Goal: Transaction & Acquisition: Purchase product/service

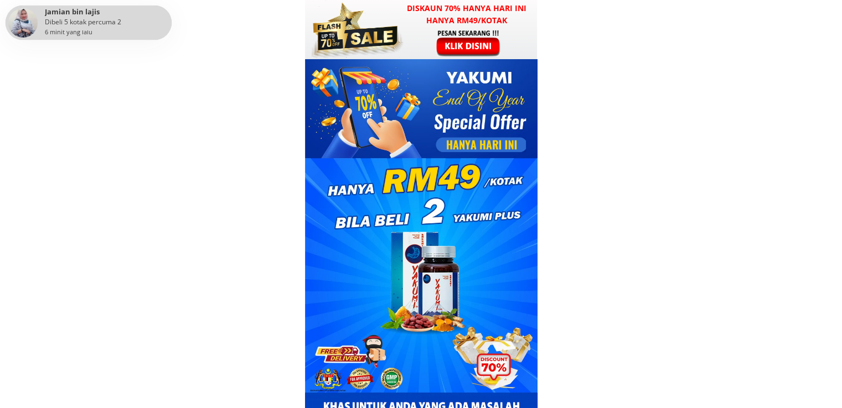
click at [460, 33] on div at bounding box center [469, 43] width 86 height 28
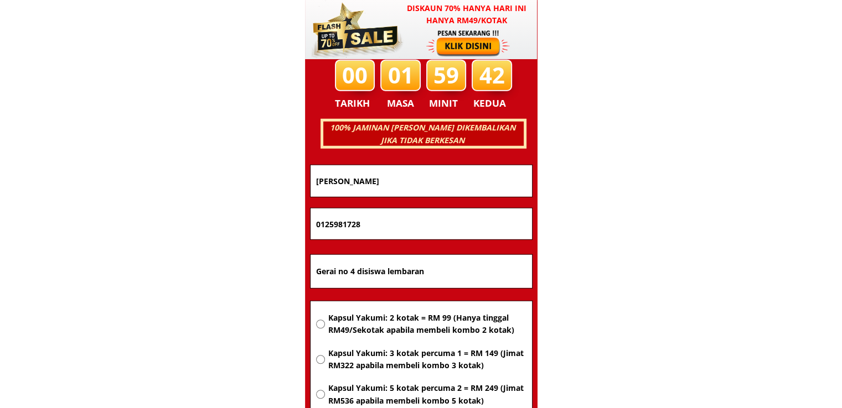
scroll to position [7091, 0]
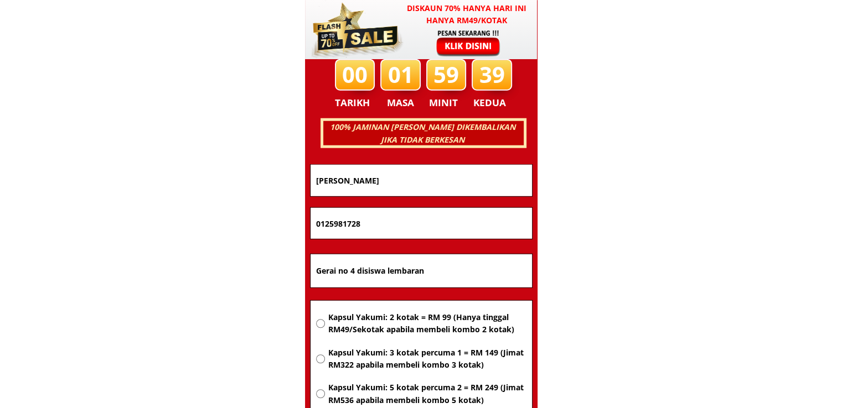
drag, startPoint x: 467, startPoint y: 271, endPoint x: 207, endPoint y: 270, distance: 260.1
paste input "24 Taman Citra,Fasa 2, Jalan Hutan Kampung,05350 Alor Setar, Kedah"
type input "24 Taman Citra,Fasa 2, Jalan Hutan Kampung,05350 Alor Setar, Kedah"
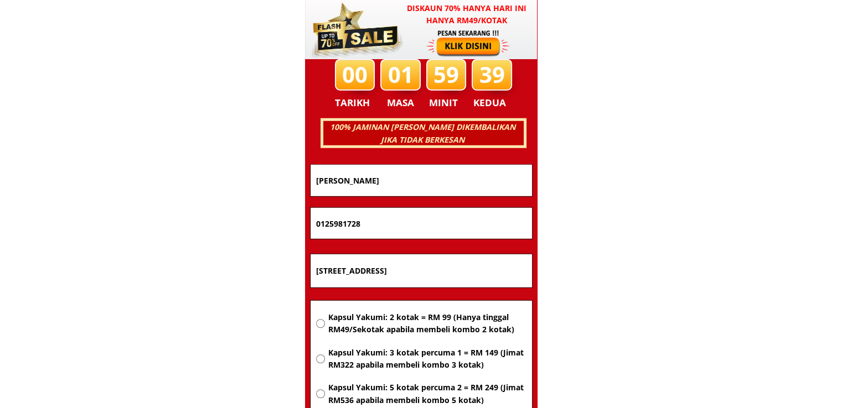
click at [385, 323] on span "Kapsul Yakumi: 2 kotak = RM 99 (Hanya tinggal RM49/Sekotak apabila membeli komb…" at bounding box center [427, 324] width 198 height 25
radio input "true"
drag, startPoint x: 396, startPoint y: 213, endPoint x: 183, endPoint y: 217, distance: 213.7
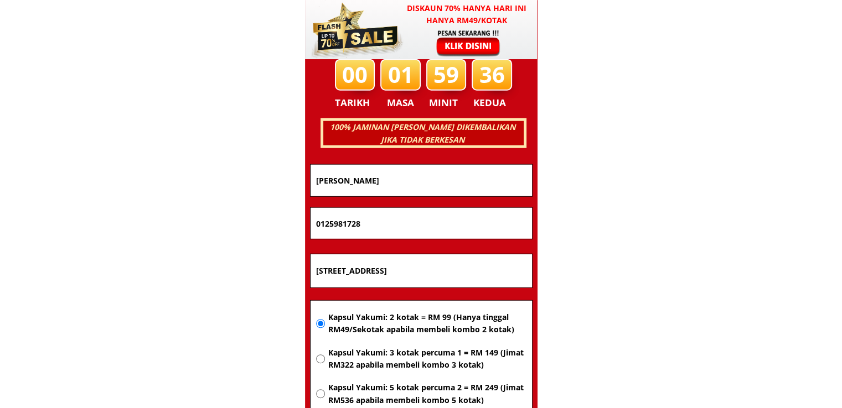
paste input "115224990"
type input "01115224990"
drag, startPoint x: 402, startPoint y: 175, endPoint x: 243, endPoint y: 182, distance: 159.5
paste input "Nawali bt Mohd Tahir"
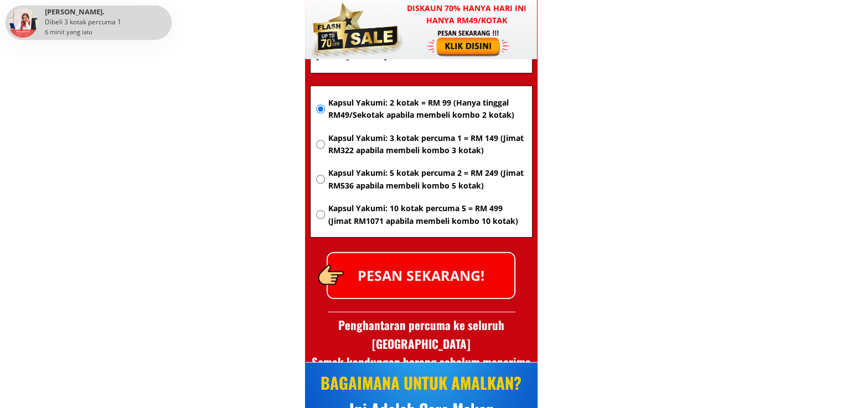
scroll to position [7312, 0]
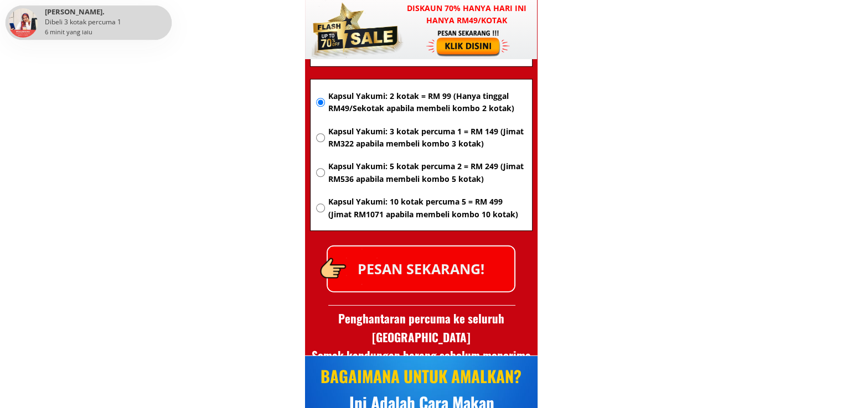
type input "Nawali bt Mohd Tahir"
click at [457, 271] on p "PESAN SEKARANG!" at bounding box center [421, 269] width 186 height 45
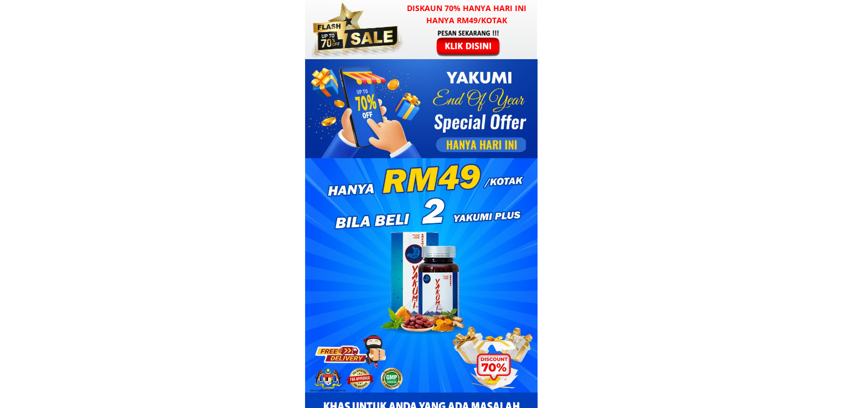
click at [429, 45] on div at bounding box center [469, 43] width 86 height 28
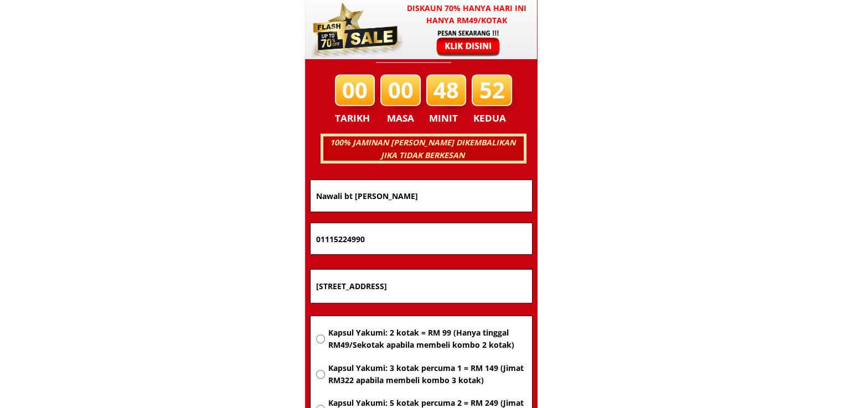
scroll to position [7091, 0]
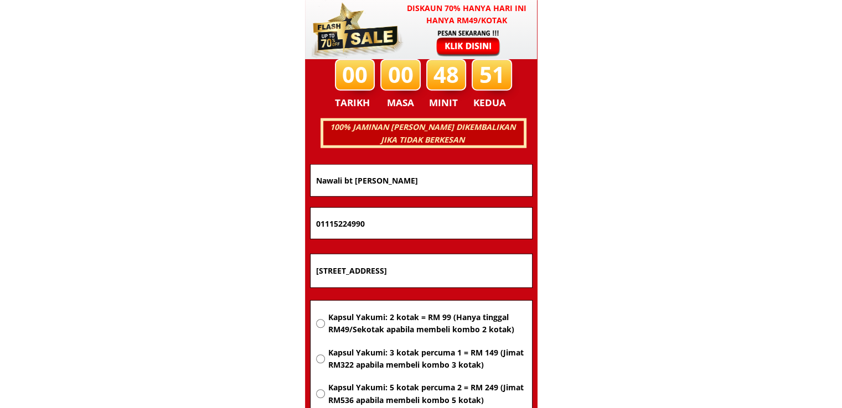
click at [432, 330] on span "Kapsul Yakumi: 2 kotak = RM 99 (Hanya tinggal RM49/Sekotak apabila membeli komb…" at bounding box center [427, 324] width 198 height 25
radio input "true"
click at [413, 264] on input "24 Taman Citra,Fasa 2, Jalan Hutan Kampung,05350 Alor Setar, Kedah" at bounding box center [421, 271] width 216 height 33
paste input "[STREET_ADDRESS]"
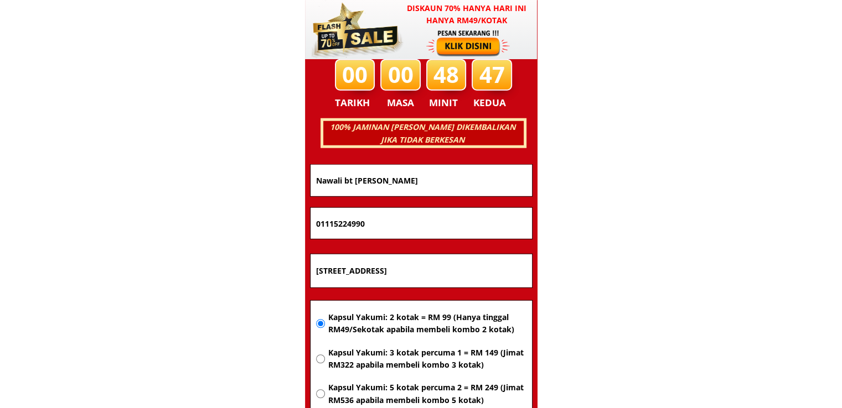
type input "[STREET_ADDRESS]"
drag, startPoint x: 402, startPoint y: 216, endPoint x: 135, endPoint y: 193, distance: 267.7
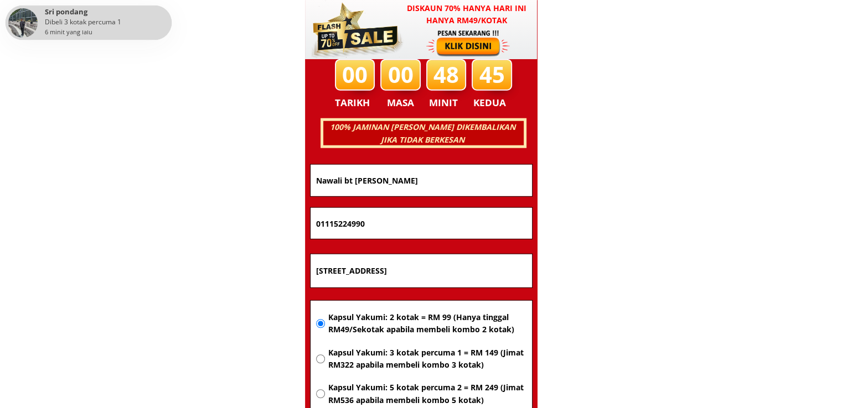
paste input "3-405 4703"
type input "013-405 4703"
drag, startPoint x: 281, startPoint y: 173, endPoint x: 162, endPoint y: 174, distance: 119.5
paste input "Rubaayah Rubaayah"
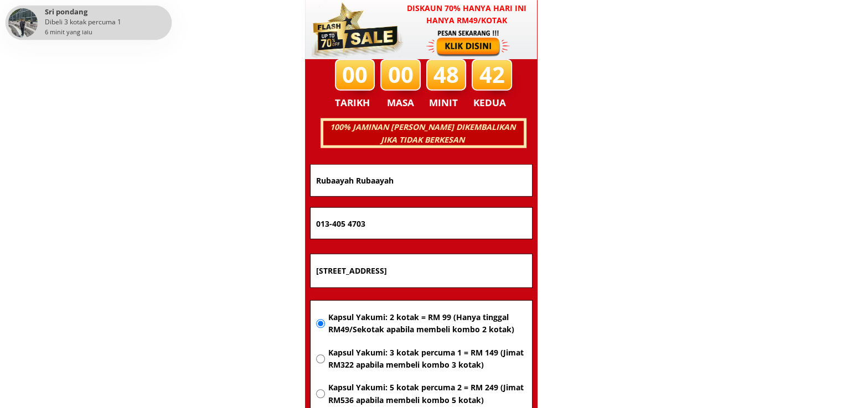
type input "Rubaayah Rubaayah"
click at [348, 224] on input "013-405 4703" at bounding box center [421, 223] width 216 height 31
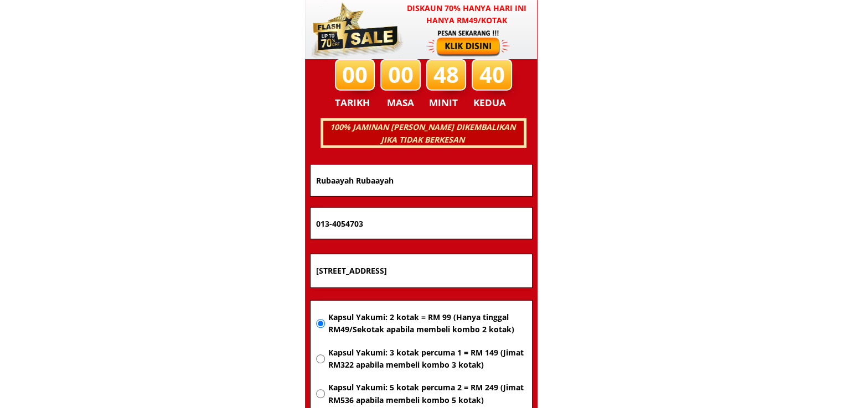
click at [331, 224] on input "013-4054703" at bounding box center [421, 223] width 216 height 31
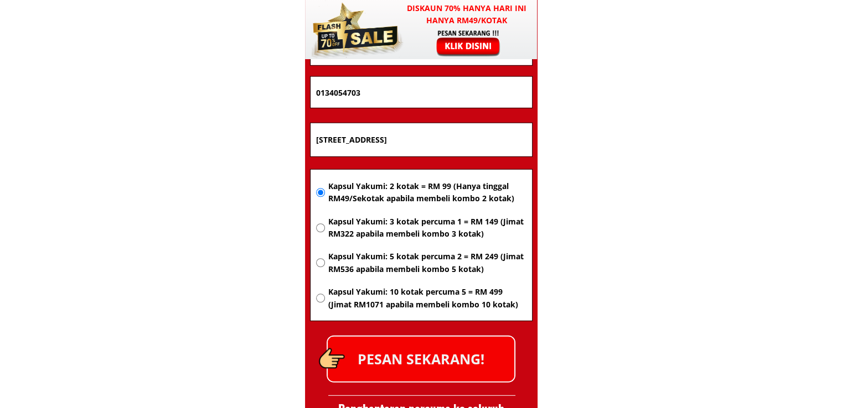
scroll to position [7257, 0]
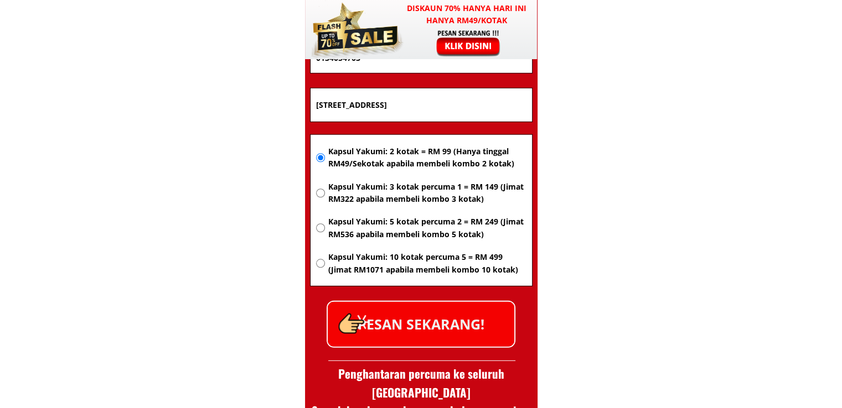
type input "0134054703"
click at [452, 309] on p "PESAN SEKARANG!" at bounding box center [421, 324] width 186 height 45
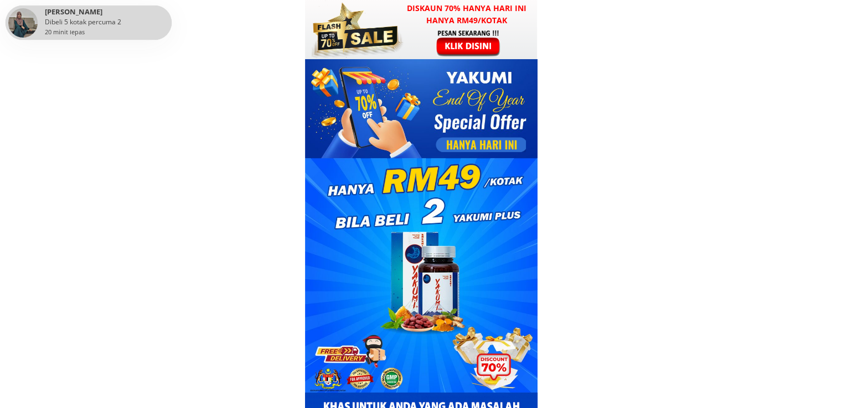
click at [431, 59] on div at bounding box center [421, 29] width 232 height 59
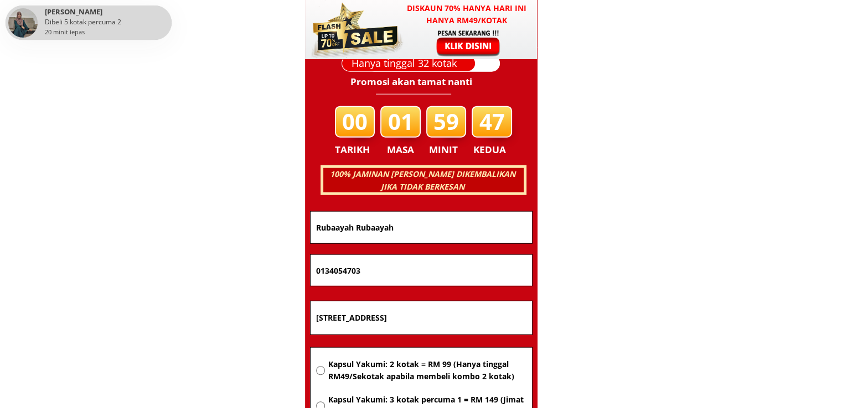
scroll to position [7091, 0]
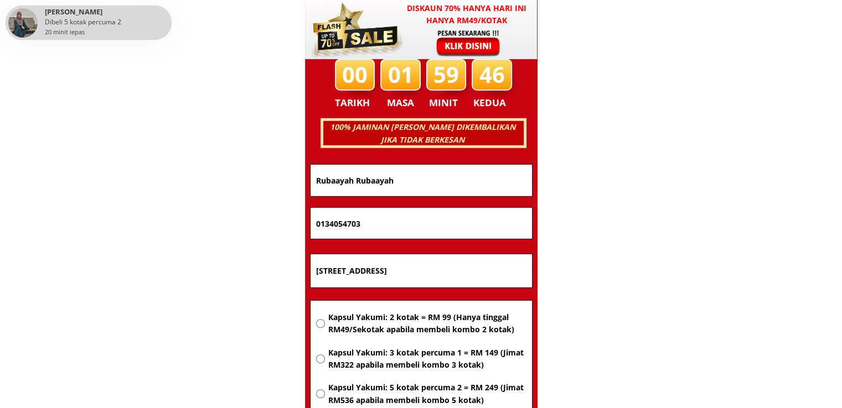
click at [445, 271] on input "[STREET_ADDRESS]" at bounding box center [421, 271] width 216 height 33
paste input "[GEOGRAPHIC_DATA] batu 7 lot b62,blick 3 lorong kayu 3. [GEOGRAPHIC_DATA] sanda…"
type input "[GEOGRAPHIC_DATA] batu 7 lot b62,blick 3 lorong kayu 3. [GEOGRAPHIC_DATA] sanda…"
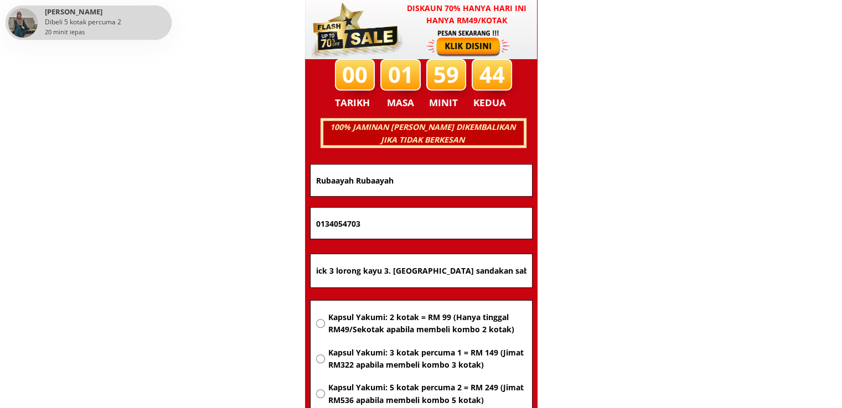
scroll to position [0, 0]
drag, startPoint x: 387, startPoint y: 223, endPoint x: 227, endPoint y: 222, distance: 160.5
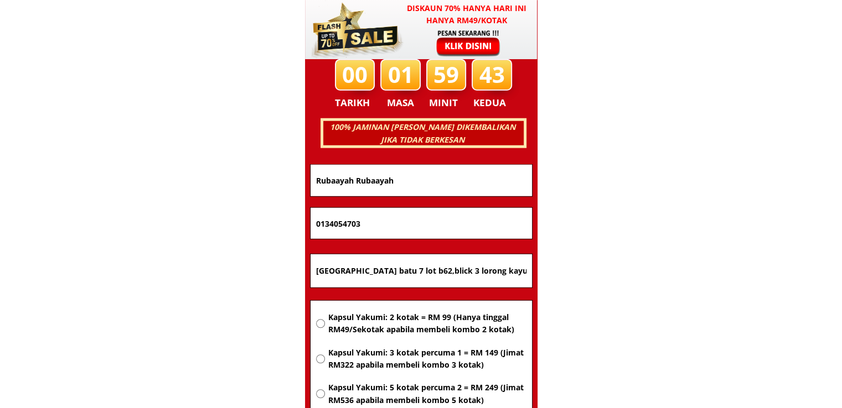
paste input "69147099"
type input "0169147099"
drag, startPoint x: 416, startPoint y: 184, endPoint x: 213, endPoint y: 184, distance: 203.1
paste input "Chandra"
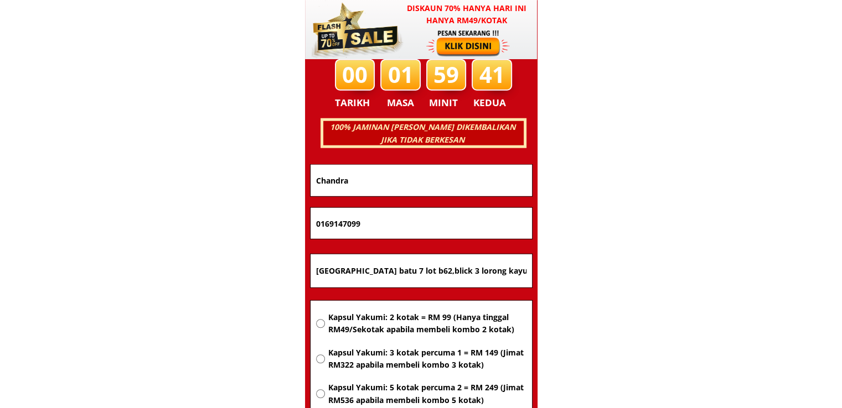
type input "Chandra"
click at [413, 324] on span "Kapsul Yakumi: 2 kotak = RM 99 (Hanya tinggal RM49/Sekotak apabila membeli komb…" at bounding box center [427, 324] width 198 height 25
radio input "true"
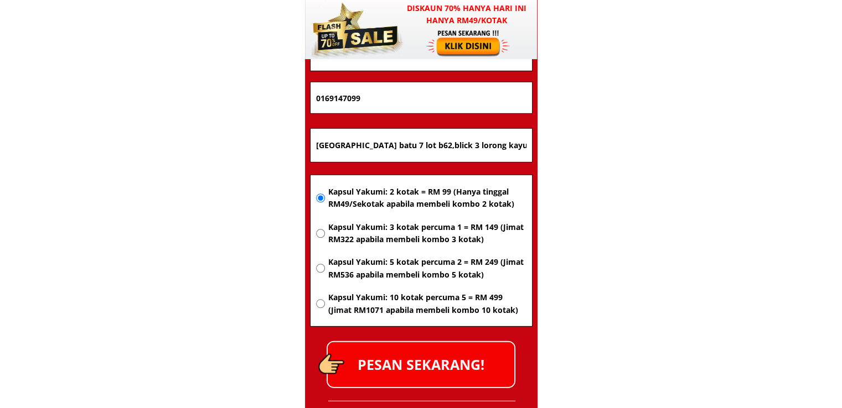
scroll to position [7257, 0]
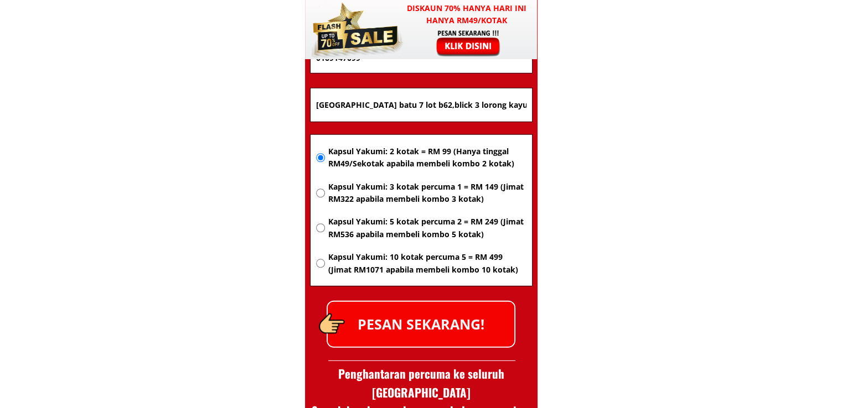
click at [443, 333] on p "PESAN SEKARANG!" at bounding box center [421, 324] width 186 height 45
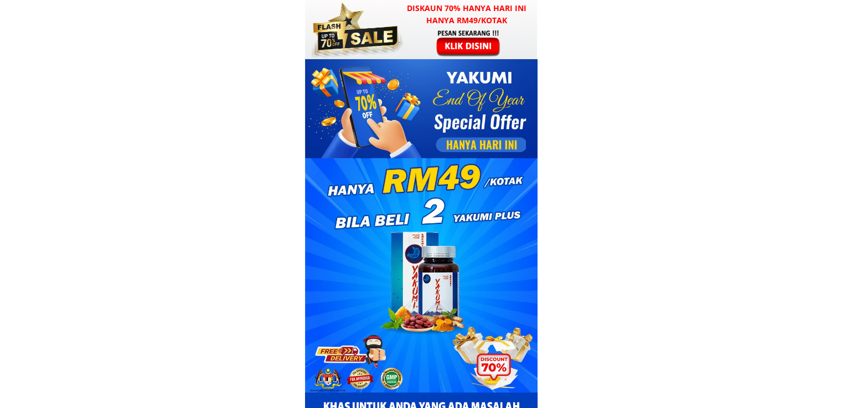
click at [404, 39] on div at bounding box center [355, 29] width 97 height 59
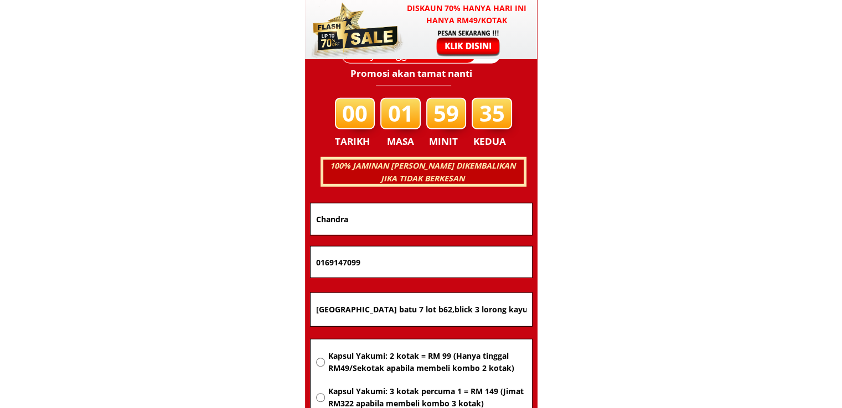
scroll to position [7091, 0]
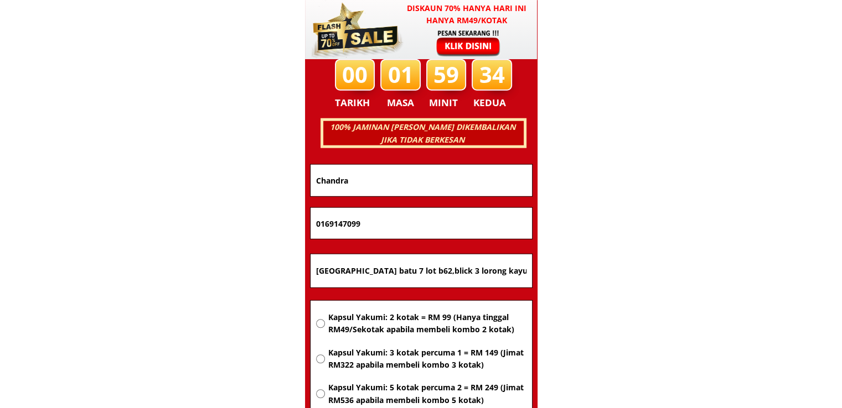
drag, startPoint x: 336, startPoint y: 216, endPoint x: 206, endPoint y: 219, distance: 130.1
drag, startPoint x: 418, startPoint y: 227, endPoint x: 195, endPoint y: 224, distance: 223.6
paste input "9904971"
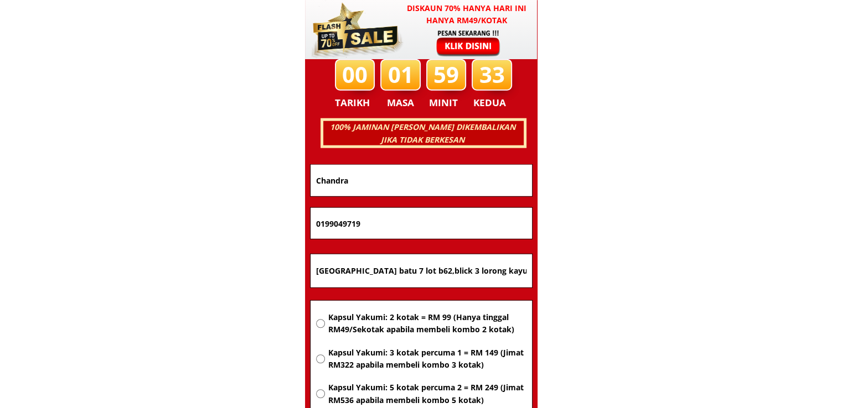
type input "0199049719"
drag, startPoint x: 318, startPoint y: 185, endPoint x: 188, endPoint y: 185, distance: 130.6
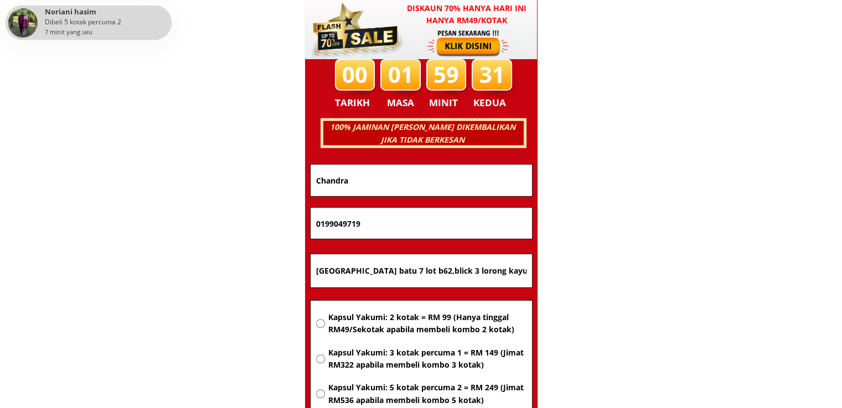
paste input "NUR HIJRATUL SOFEA BINTI SHAHRUL HISHAM"
type input "NUR HIJRATUL SOFEA BINTI SHAHRUL HISHAM"
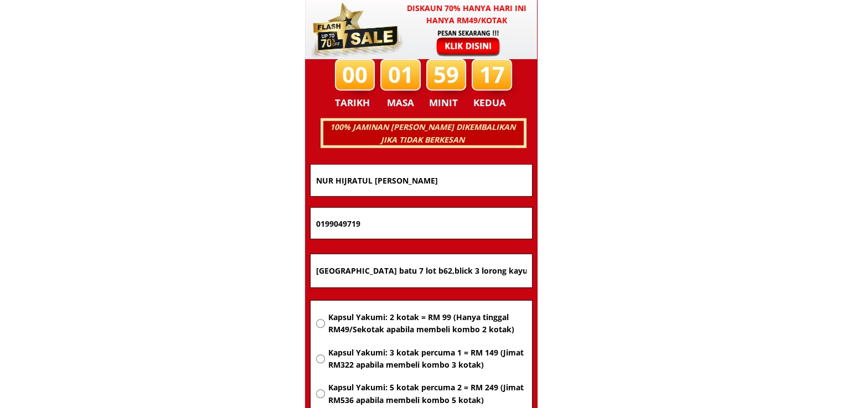
click at [427, 273] on input "[GEOGRAPHIC_DATA] batu 7 lot b62,blick 3 lorong kayu 3. [GEOGRAPHIC_DATA] sanda…" at bounding box center [421, 271] width 216 height 33
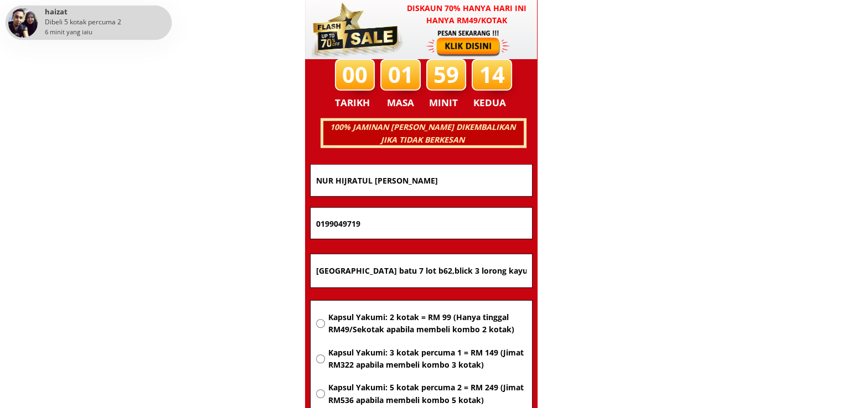
paste input "KD02, KUARTERS GURU D, SM SAINS BAGAN DATOH, 36100 BAGAN DATUK, PERAK."
type input "KD02, KUARTERS GURU D, SM SAINS BAGAN DATOH, 36100 BAGAN DATUK, PERAK."
click at [425, 329] on span "Kapsul Yakumi: 2 kotak = RM 99 (Hanya tinggal RM49/Sekotak apabila membeli komb…" at bounding box center [427, 324] width 198 height 25
radio input "true"
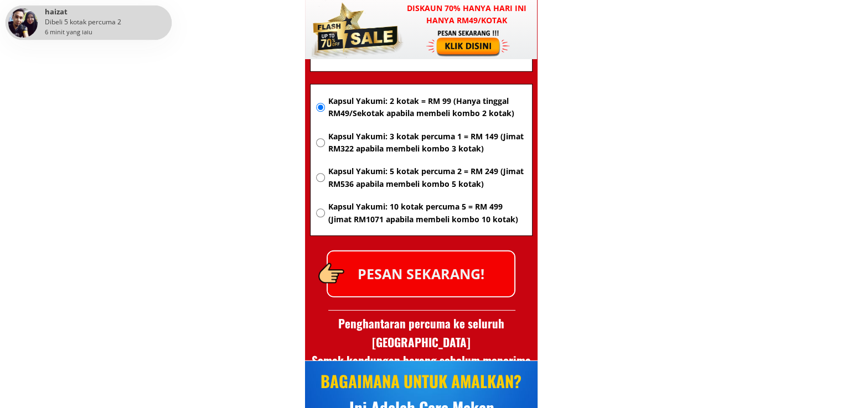
scroll to position [7312, 0]
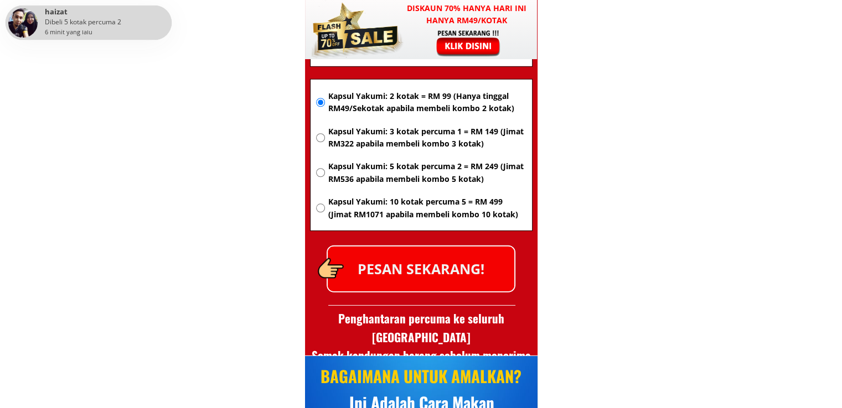
click at [452, 265] on p "PESAN SEKARANG!" at bounding box center [421, 269] width 186 height 45
